Goal: Use online tool/utility: Use online tool/utility

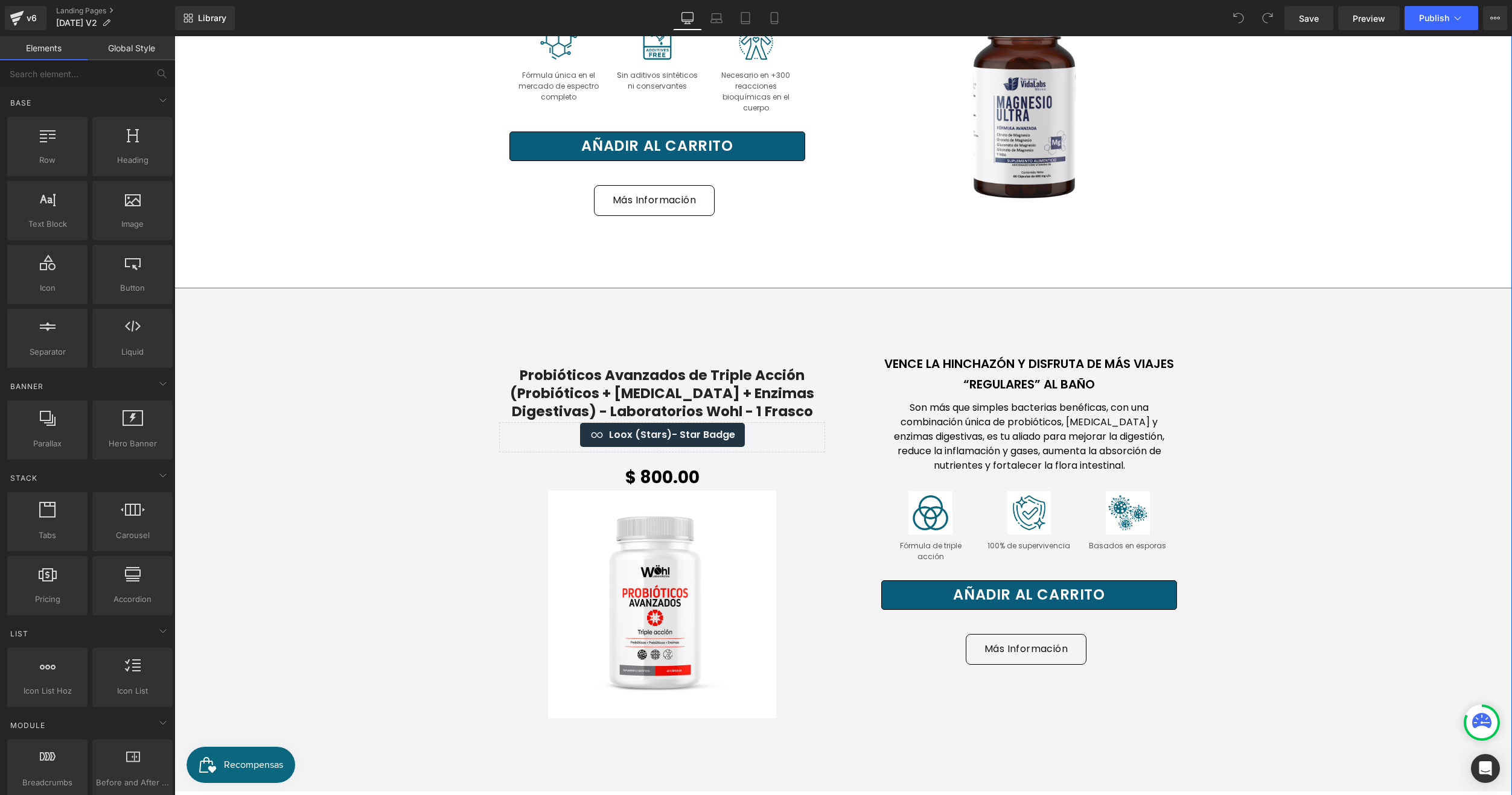
scroll to position [965, 0]
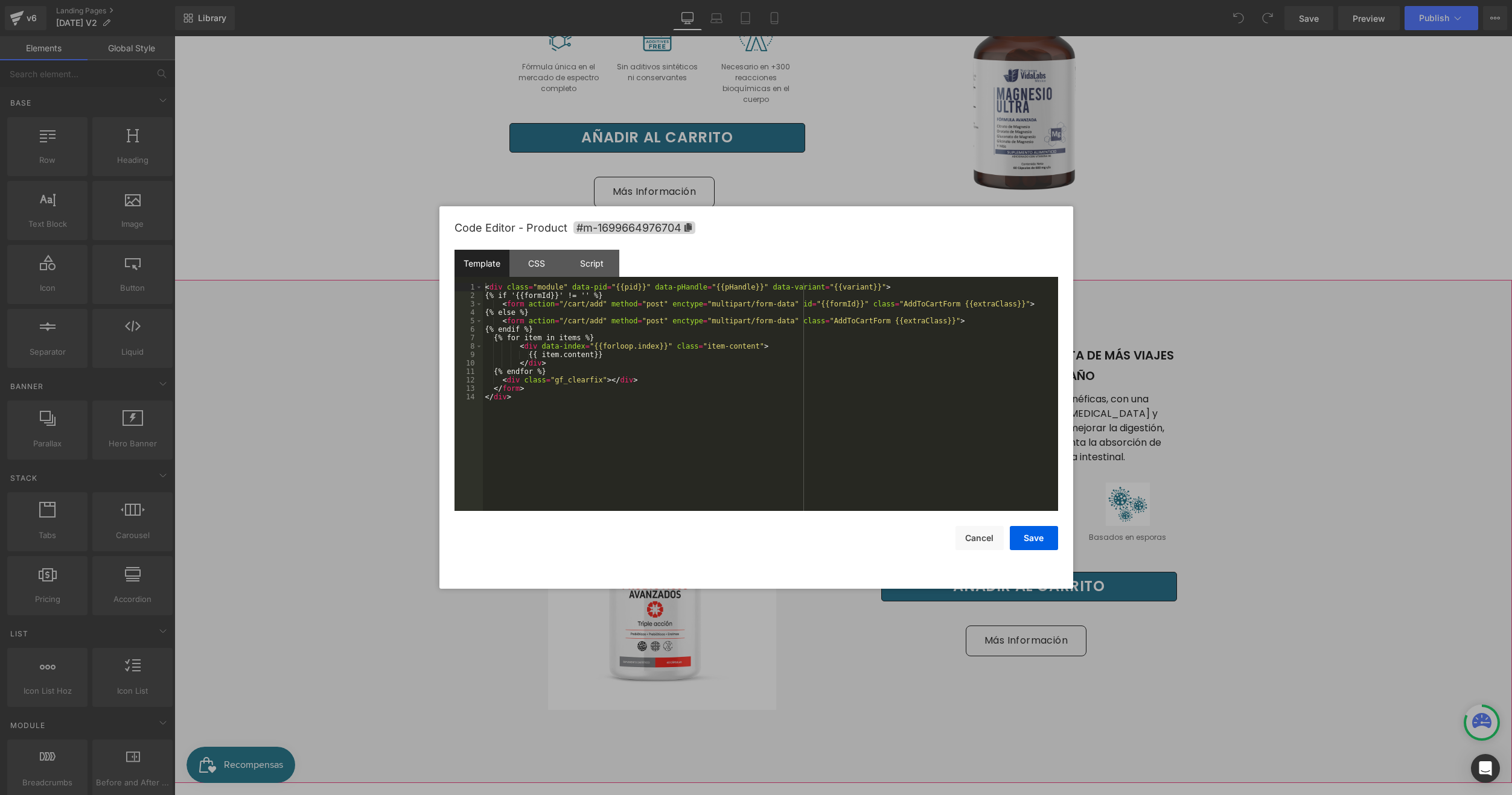
click at [814, 0] on div "You are previewing how the will restyle your page. You can not edit Elements in…" at bounding box center [756, 0] width 1512 height 0
click at [656, 235] on div "Code Editor - Product #m-1699664976704" at bounding box center [756, 228] width 603 height 43
click at [669, 228] on span "#m-1699664976704" at bounding box center [634, 228] width 122 height 12
click at [1245, 417] on div at bounding box center [756, 398] width 1512 height 795
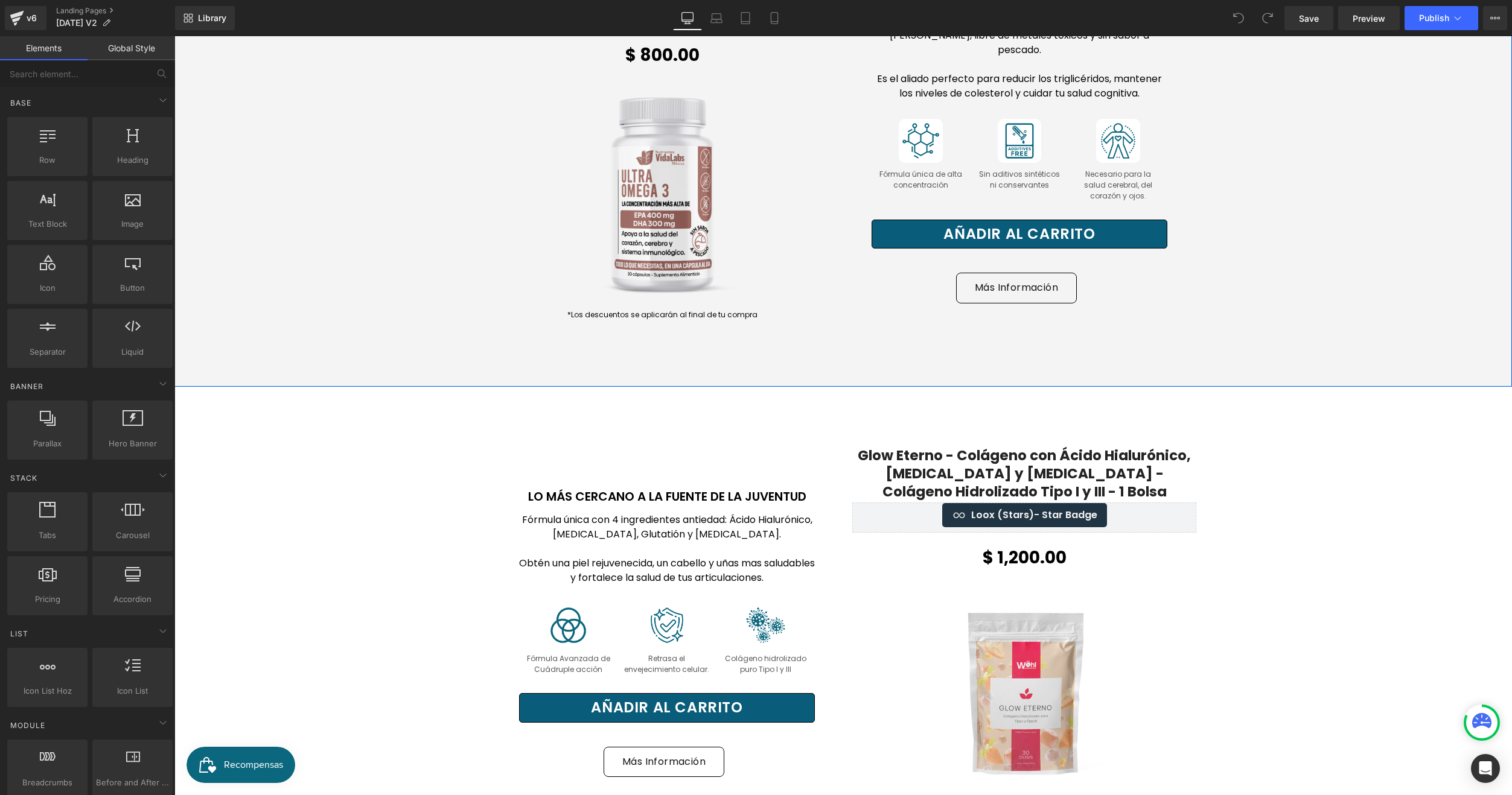
scroll to position [3077, 0]
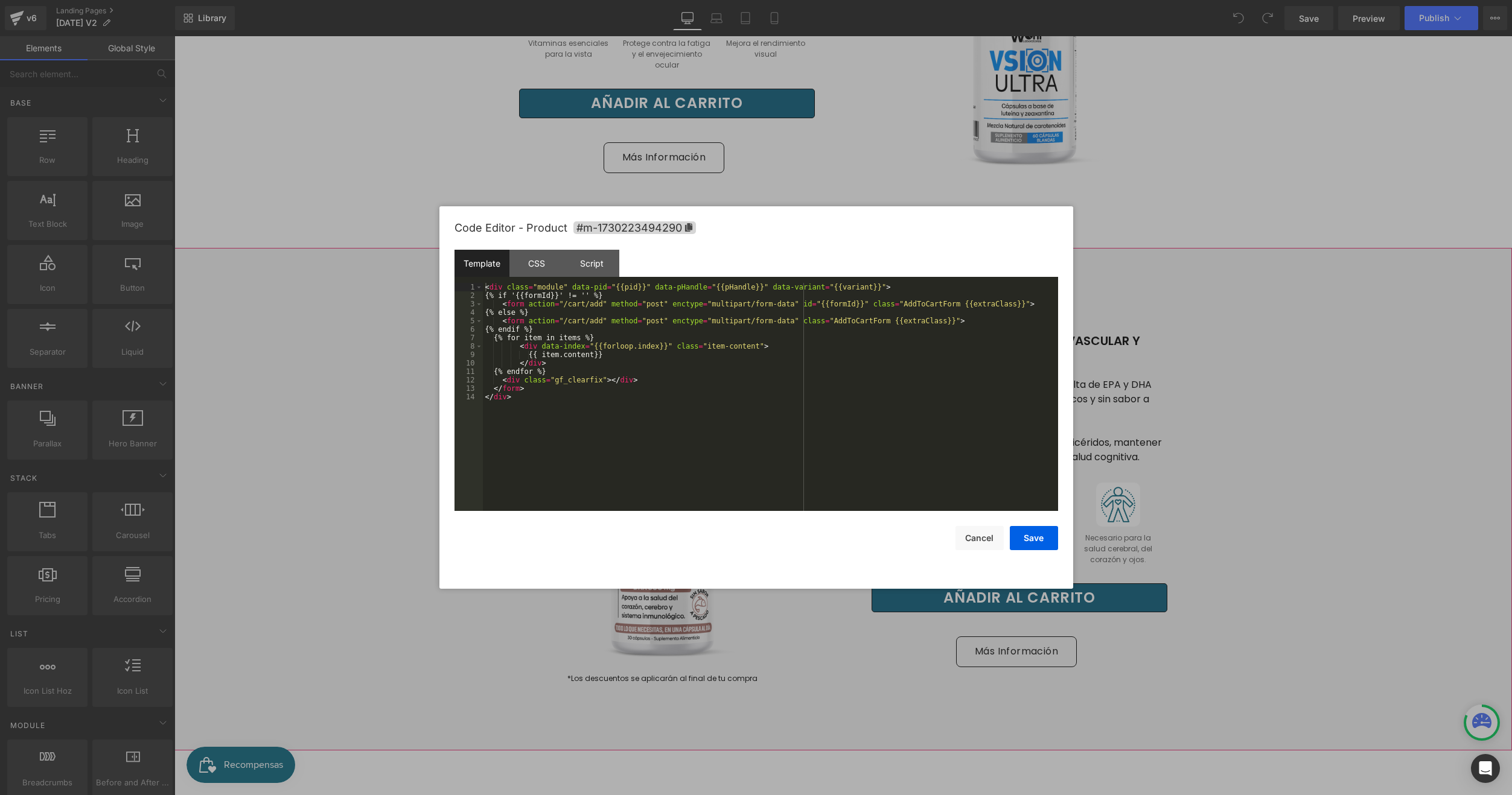
click at [794, 0] on div "You are previewing how the will restyle your page. You can not edit Elements in…" at bounding box center [756, 0] width 1512 height 0
click at [693, 225] on span "#m-1730223494290" at bounding box center [634, 228] width 123 height 12
click at [1214, 424] on div at bounding box center [756, 398] width 1512 height 795
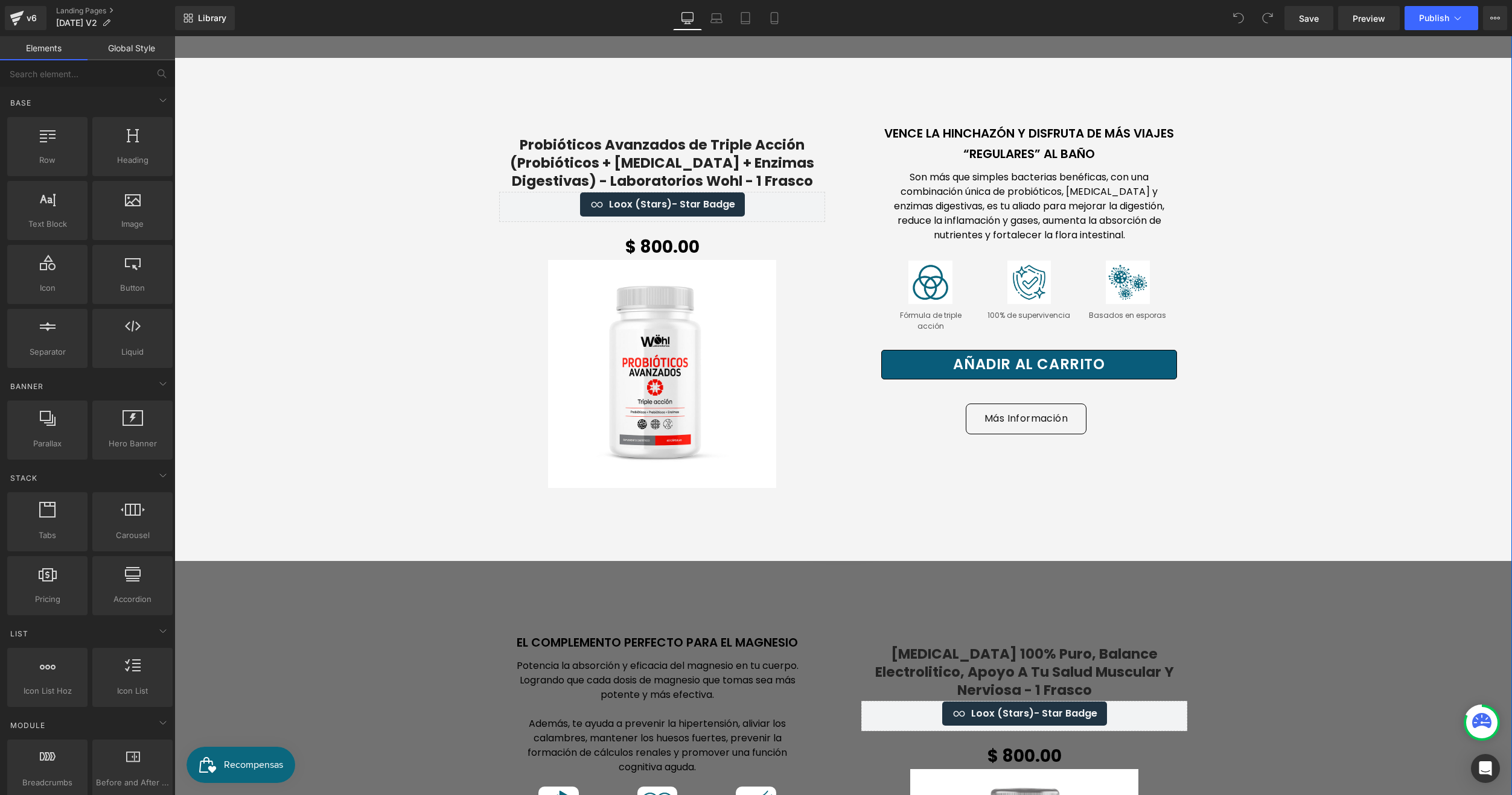
scroll to position [1146, 0]
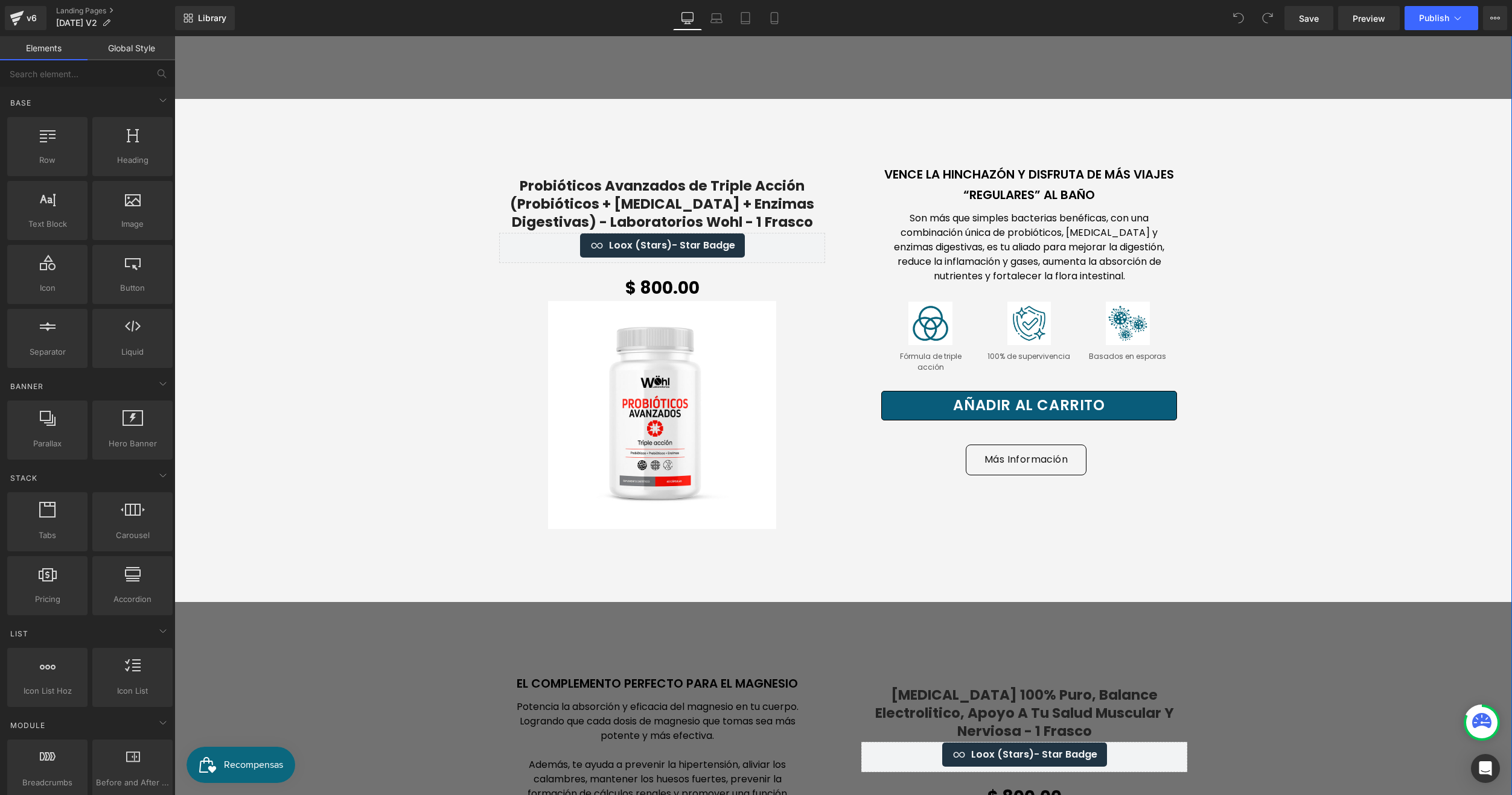
click at [1187, 530] on div "VencE La Hinchazón Y DisfrutA De Más Viajes “Regulares” Al Baño Heading Son más…" at bounding box center [1024, 347] width 344 height 376
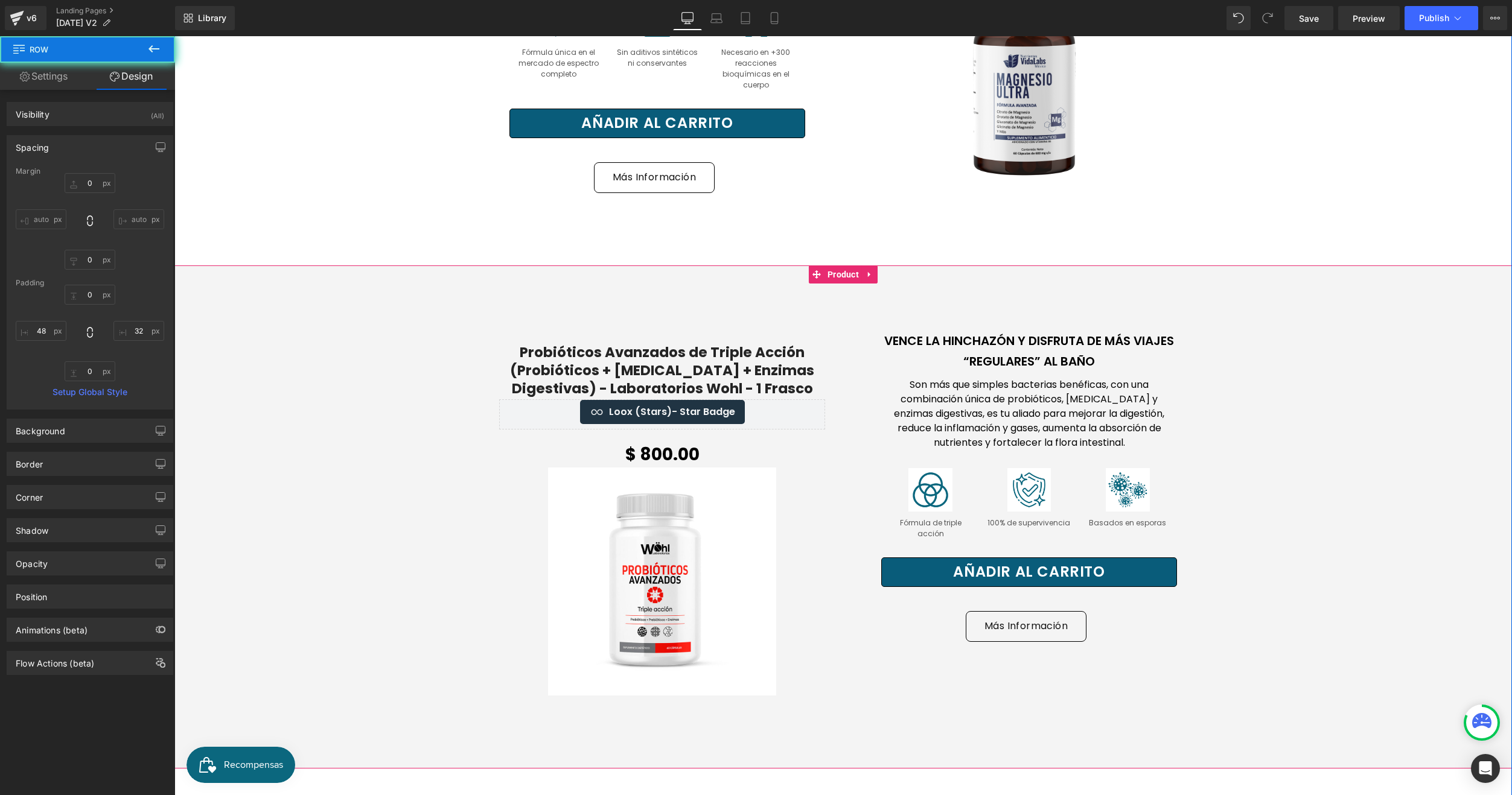
scroll to position [965, 0]
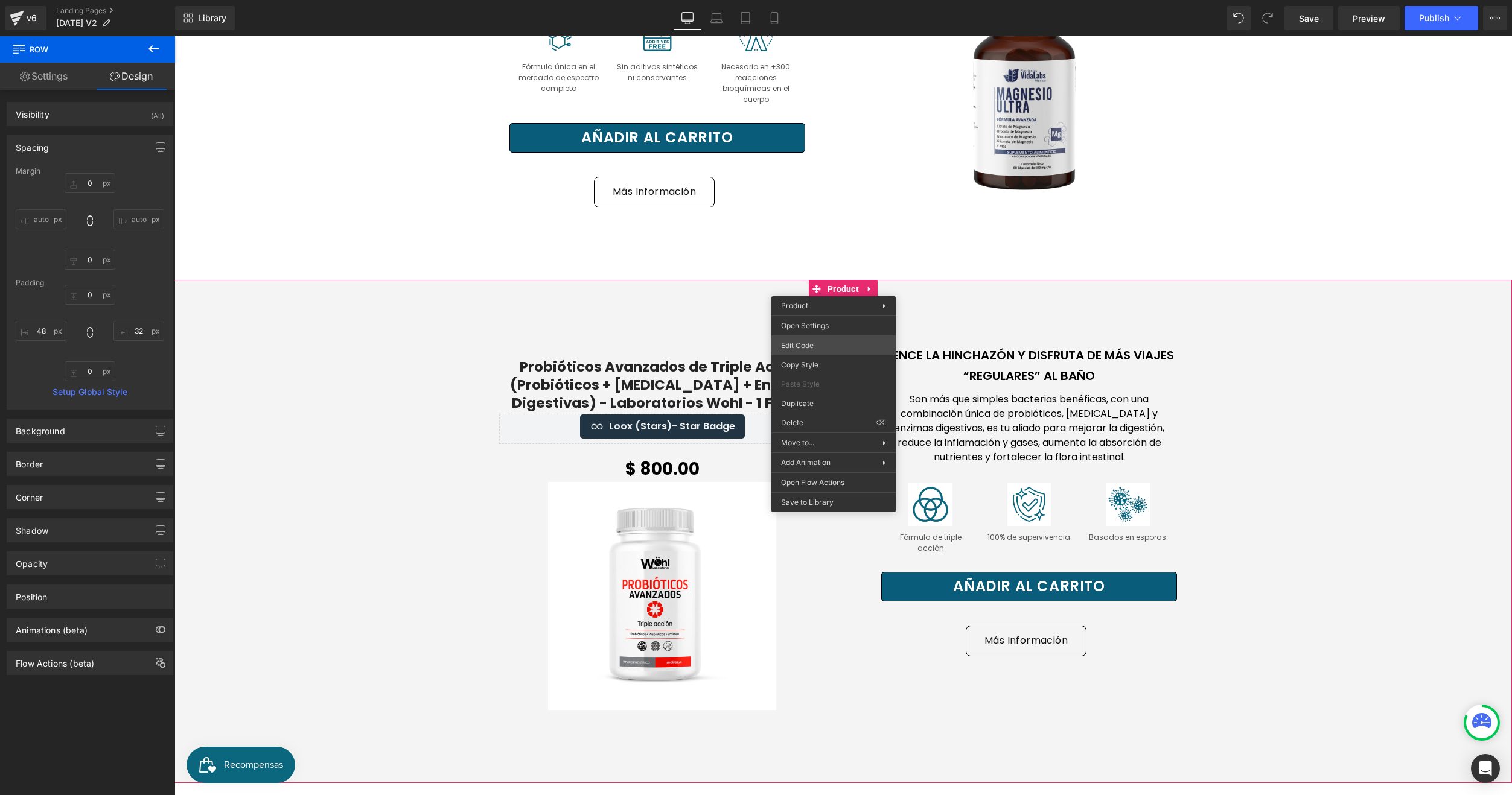
click at [811, 0] on div "You are previewing how the will restyle your page. You can not edit Elements in…" at bounding box center [756, 0] width 1512 height 0
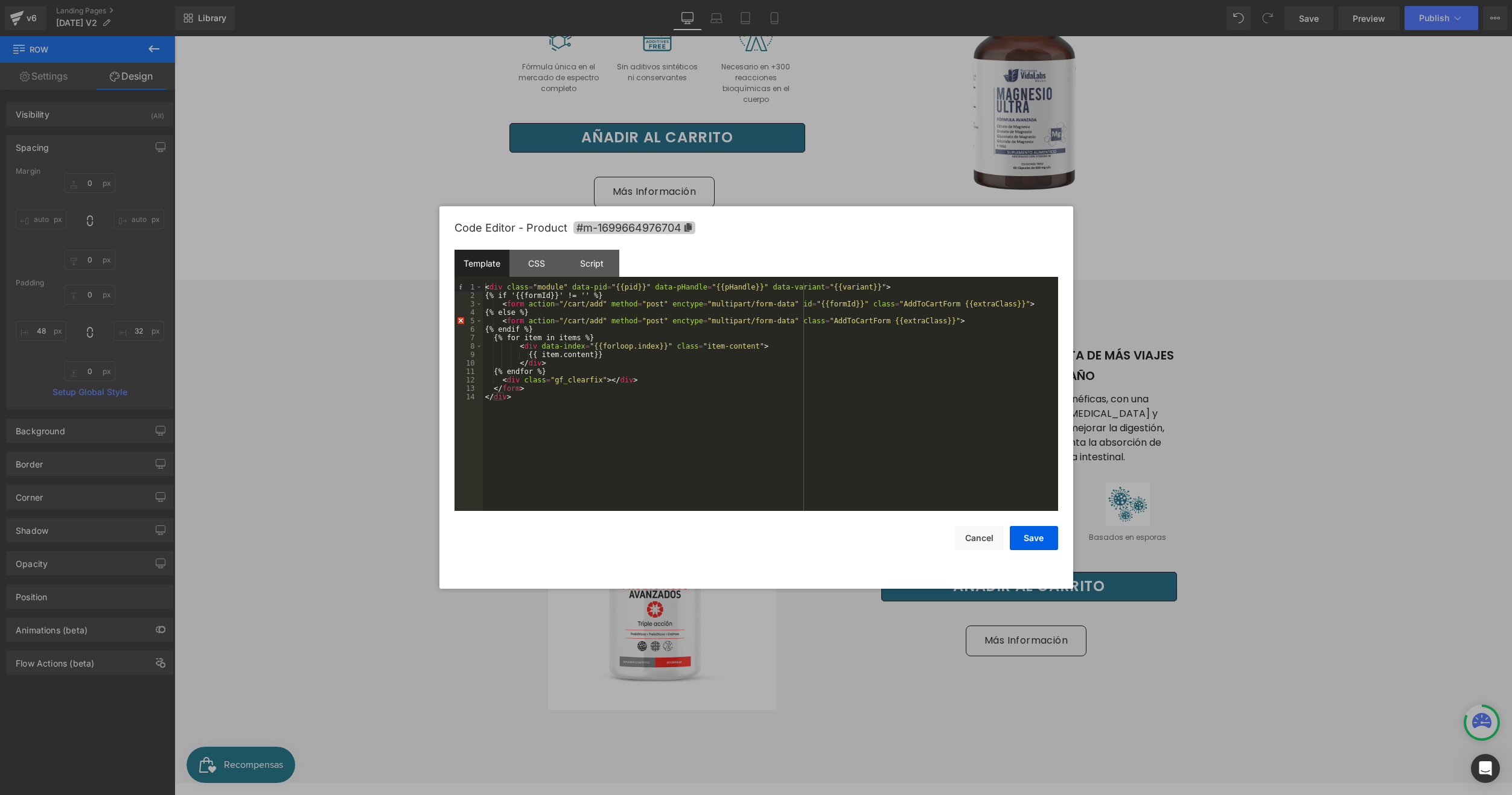
click at [687, 230] on icon at bounding box center [688, 228] width 8 height 8
click at [378, 408] on div at bounding box center [756, 398] width 1512 height 795
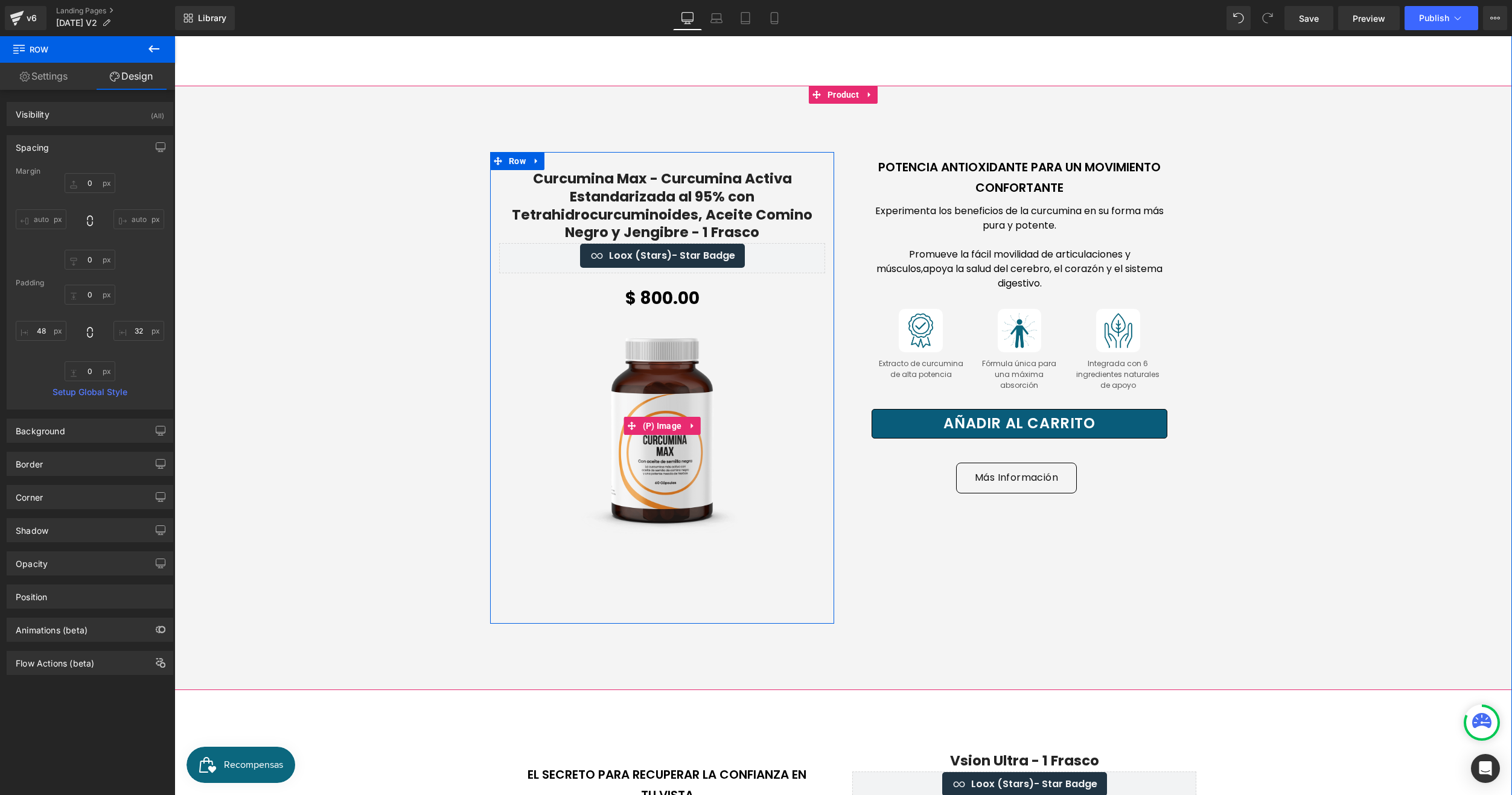
scroll to position [2172, 0]
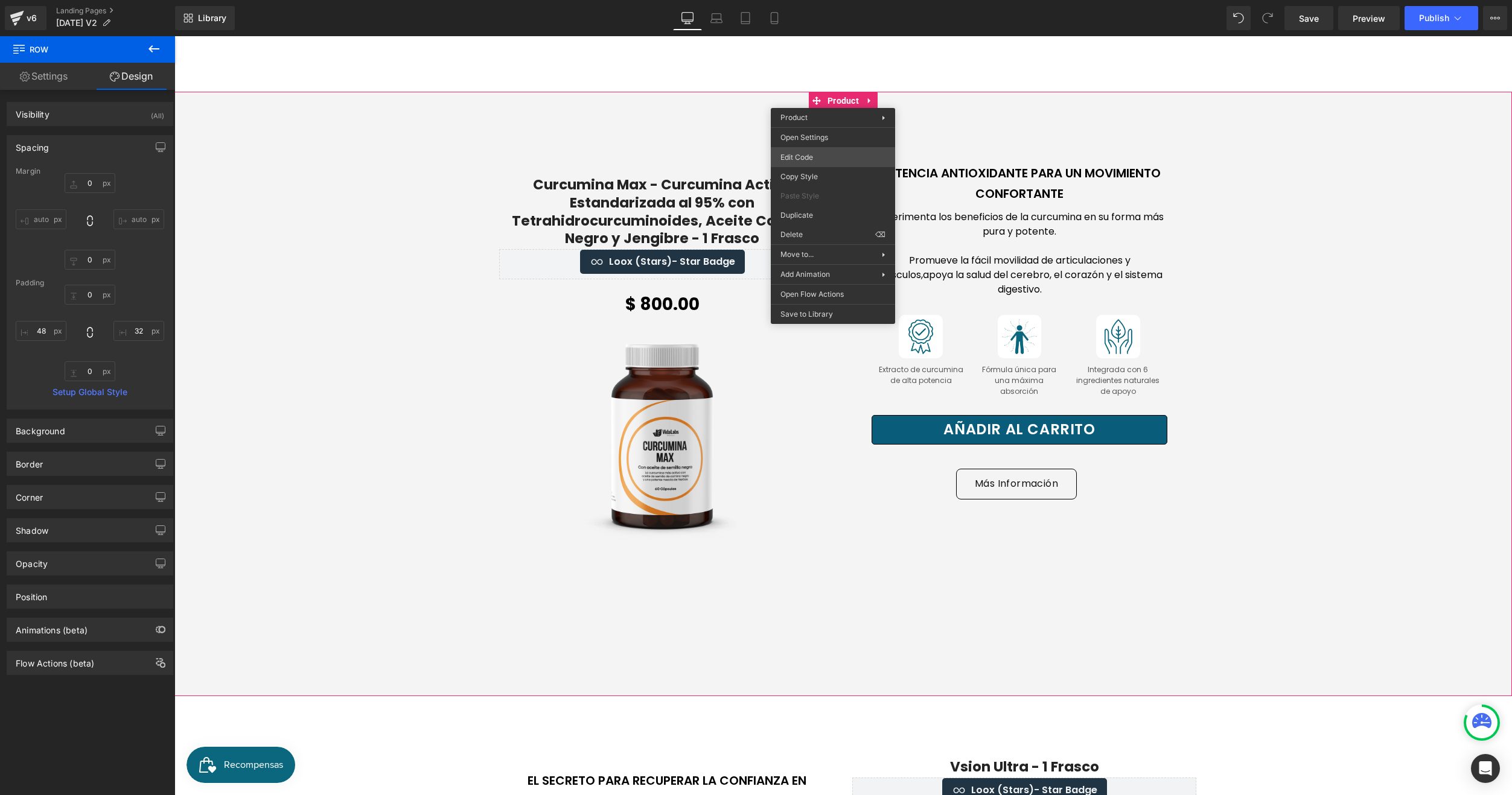
click at [800, 158] on body "You are previewing how the will restyle your page. You can not edit Elements in…" at bounding box center [756, 398] width 1512 height 795
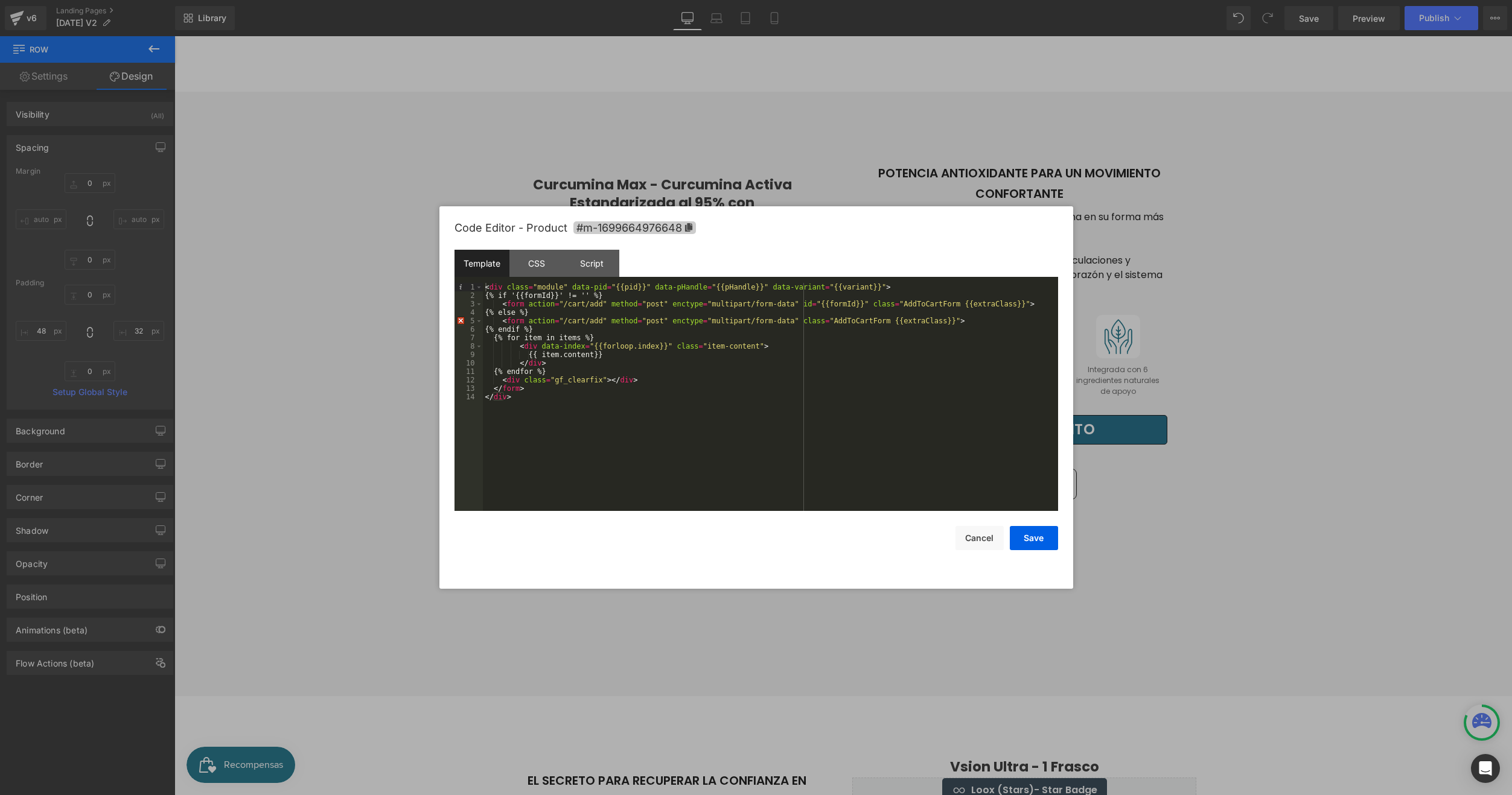
click at [685, 233] on span "#m-1699664976648" at bounding box center [634, 228] width 123 height 12
click at [326, 193] on div at bounding box center [756, 398] width 1512 height 795
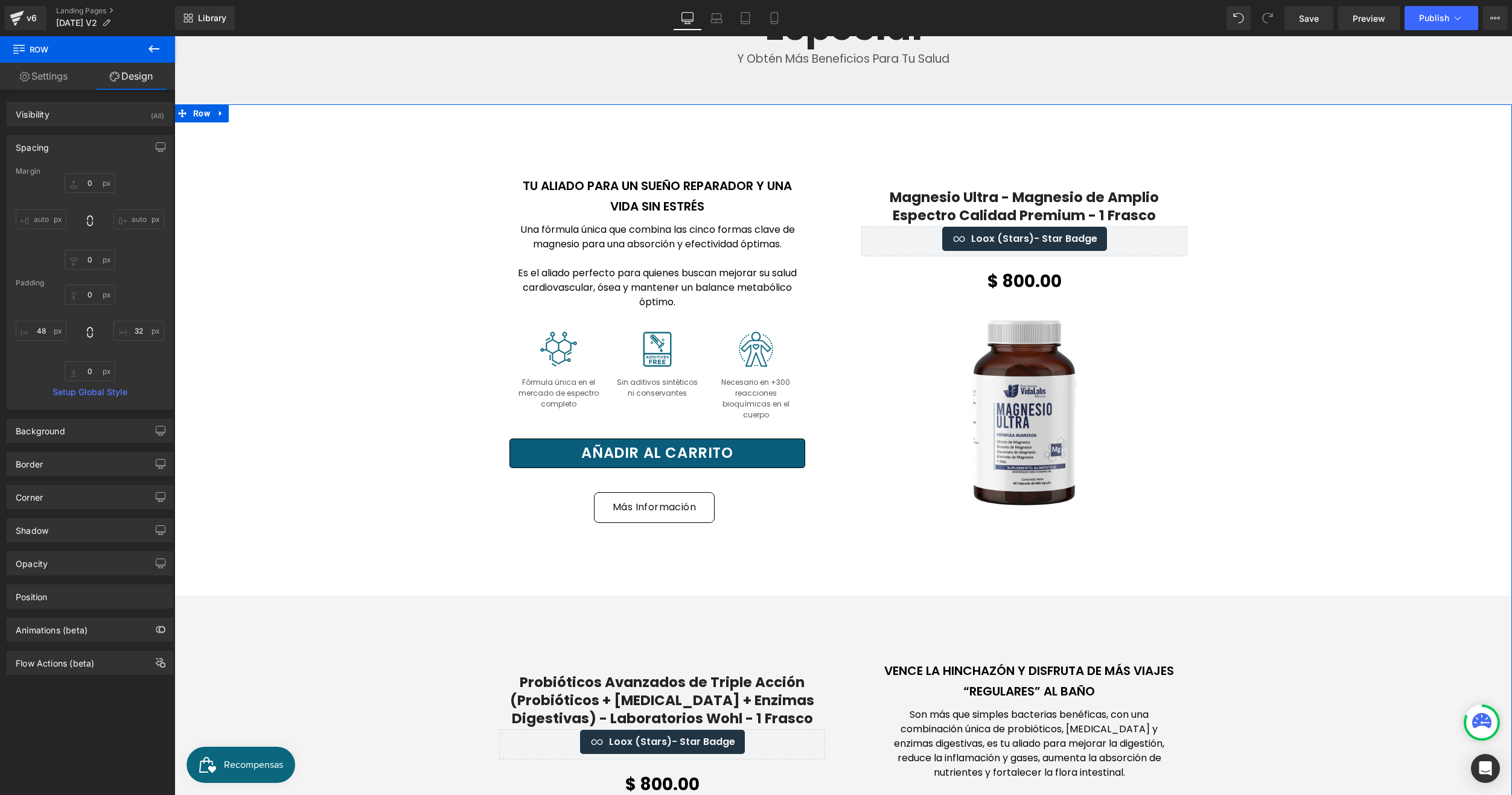
scroll to position [362, 0]
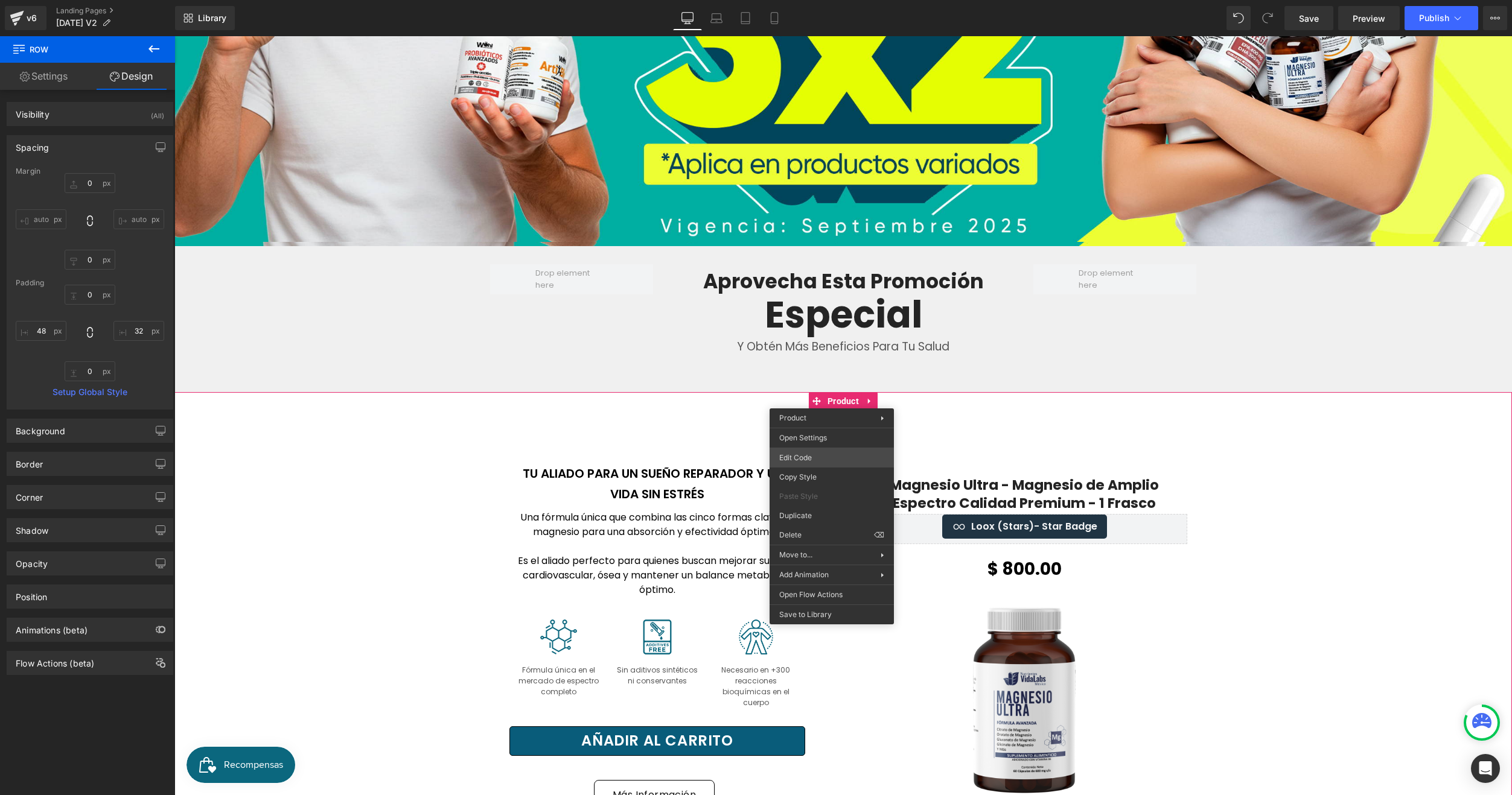
click at [818, 0] on div "You are previewing how the will restyle your page. You can not edit Elements in…" at bounding box center [756, 0] width 1512 height 0
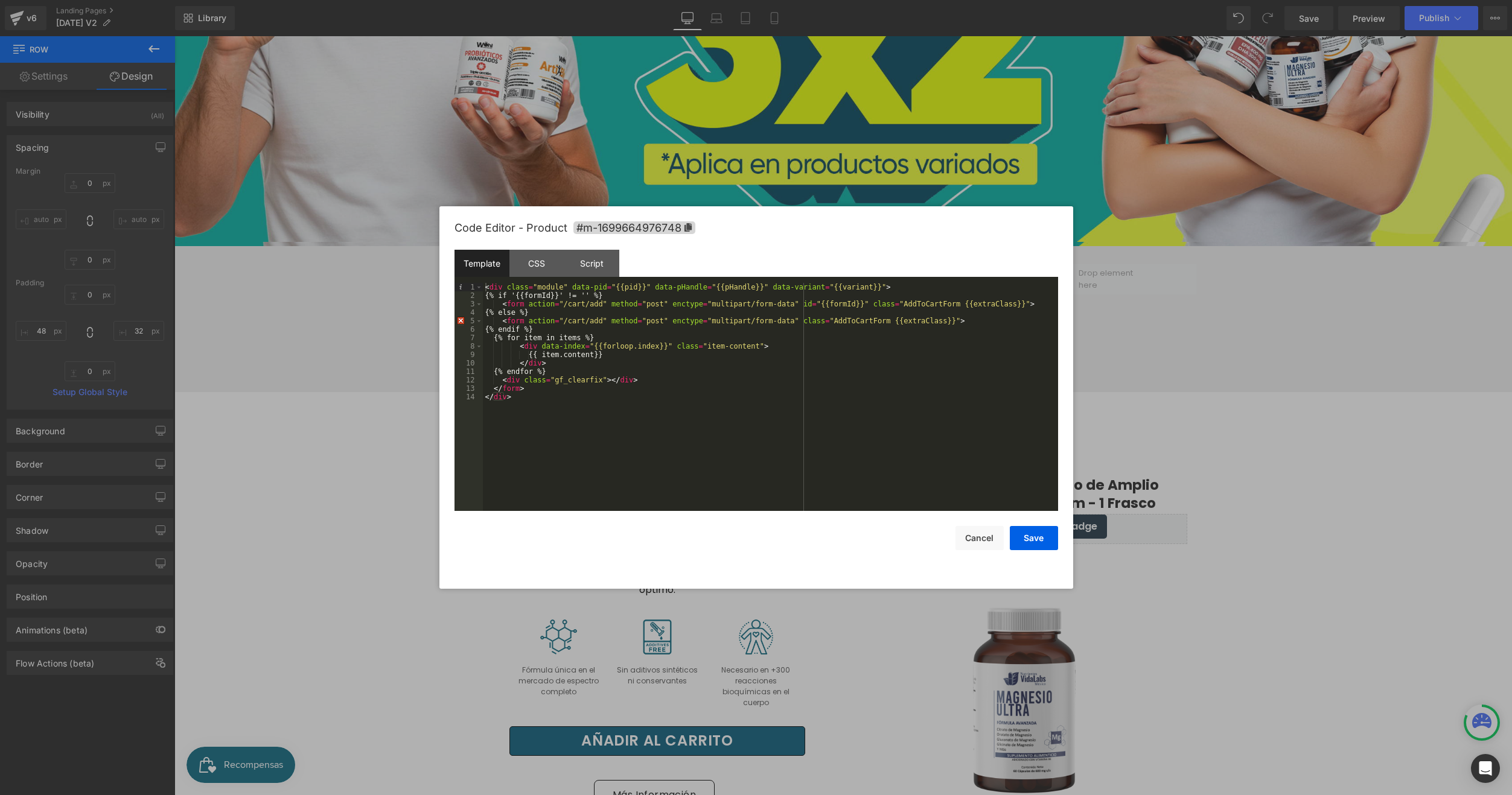
click at [674, 220] on div "Code Editor - Product #m-1699664976748" at bounding box center [756, 228] width 603 height 43
click at [685, 225] on icon at bounding box center [687, 228] width 8 height 8
